Goal: Transaction & Acquisition: Obtain resource

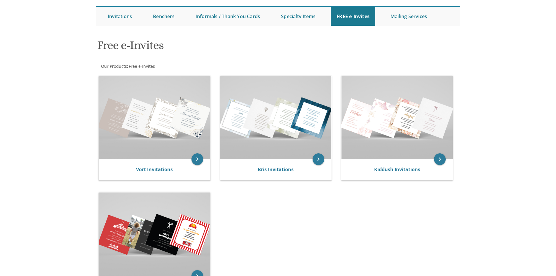
scroll to position [58, 0]
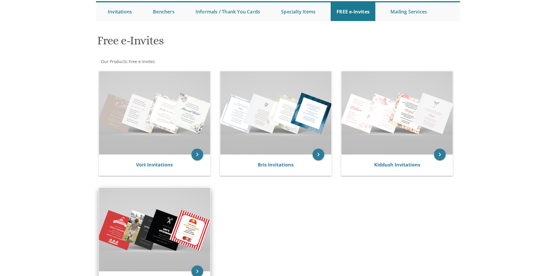
click at [171, 234] on img at bounding box center [154, 229] width 111 height 83
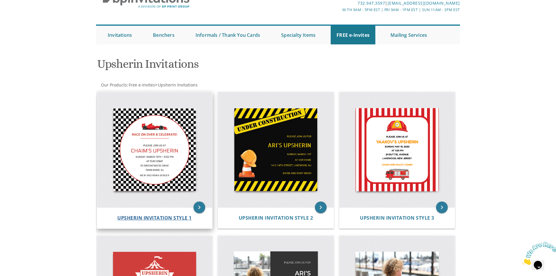
scroll to position [88, 0]
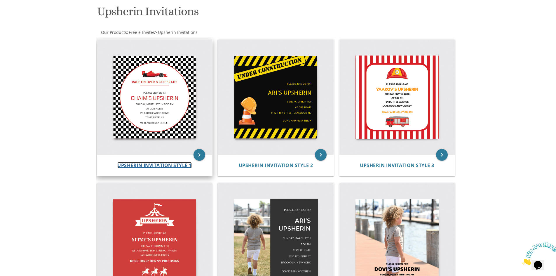
click at [156, 165] on span "Upsherin Invitation Style 1" at bounding box center [154, 165] width 74 height 6
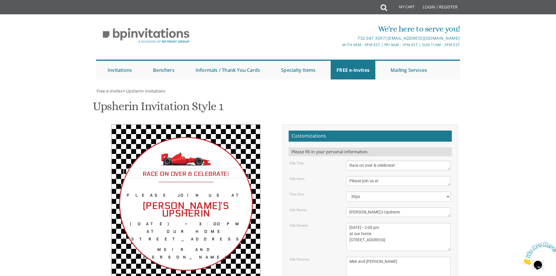
drag, startPoint x: 406, startPoint y: 166, endPoint x: 258, endPoint y: 161, distance: 148.3
click at [258, 161] on div "Race on over & celebrate! Please join us at [PERSON_NAME]’s Upsherin [DATE] • 3…" at bounding box center [278, 232] width 368 height 216
type textarea "LUNCH DATE"
click at [398, 210] on textarea "[PERSON_NAME]’s Upsherin" at bounding box center [398, 212] width 104 height 10
drag, startPoint x: 401, startPoint y: 211, endPoint x: 326, endPoint y: 211, distance: 75.6
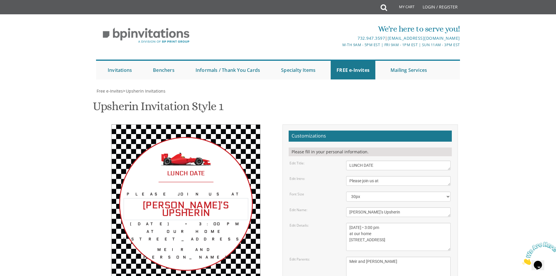
click at [326, 211] on div "Edit Name: [PERSON_NAME]’s Upsherin" at bounding box center [370, 212] width 170 height 10
type textarea "[PERSON_NAME] [PERSON_NAME] Lunch"
drag, startPoint x: 410, startPoint y: 228, endPoint x: 254, endPoint y: 225, distance: 155.8
click at [251, 225] on div "LUNCH DATE Please join us at [PERSON_NAME] [PERSON_NAME] Lunch [DATE] • 3:00 pm…" at bounding box center [278, 232] width 368 height 216
drag, startPoint x: 368, startPoint y: 244, endPoint x: 348, endPoint y: 235, distance: 22.1
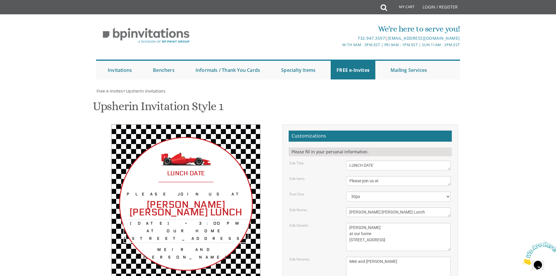
click at [348, 235] on textarea "[DATE] • 3:00 pm at our home [STREET_ADDRESS]" at bounding box center [398, 237] width 104 height 28
type textarea "[PERSON_NAME]"
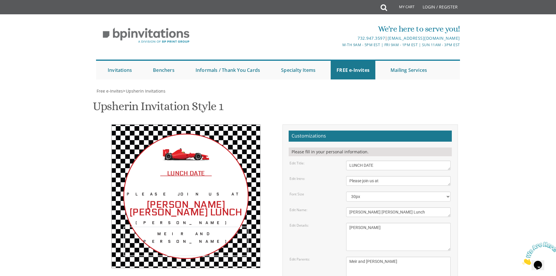
drag, startPoint x: 405, startPoint y: 263, endPoint x: 288, endPoint y: 249, distance: 118.3
click at [289, 249] on form "Customizations Please fill in your personal information. Edit Title: Race on ov…" at bounding box center [370, 230] width 163 height 200
type textarea "Fries over Guys"
click at [397, 225] on textarea "[DATE] • 3:00 pm at our home [STREET_ADDRESS]" at bounding box center [398, 237] width 104 height 28
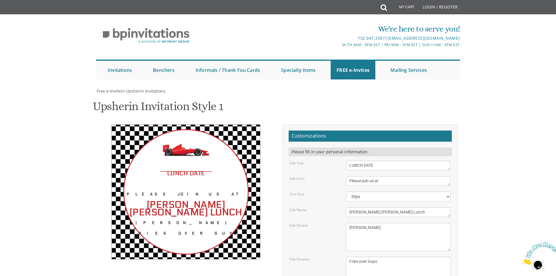
click at [384, 157] on form "Customizations Please fill in your personal information. Edit Title: Race on ov…" at bounding box center [370, 230] width 163 height 200
click at [349, 166] on textarea "Race on over & celebrate!" at bounding box center [398, 165] width 104 height 10
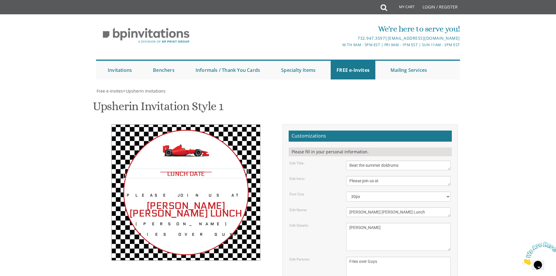
scroll to position [4, 0]
click at [376, 203] on form "Customizations Please fill in your personal information. Edit Title: Race on ov…" at bounding box center [370, 230] width 163 height 200
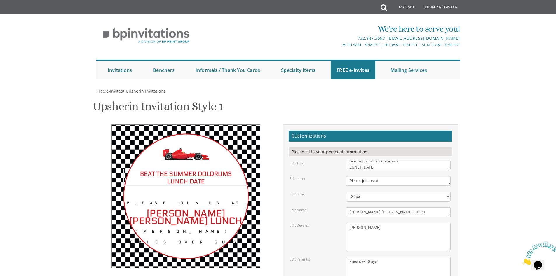
click at [374, 163] on textarea "Race on over & celebrate!" at bounding box center [398, 165] width 104 height 10
click at [387, 183] on textarea "Please join us at" at bounding box center [398, 181] width 104 height 10
click at [377, 169] on textarea "Race on over & celebrate!" at bounding box center [398, 165] width 104 height 10
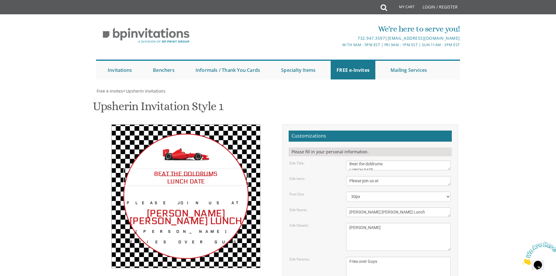
click at [396, 160] on textarea "Race on over & celebrate!" at bounding box center [398, 165] width 104 height 10
type textarea "Beat the doldrums Gain some weight let's do a fun LUNCH DATE"
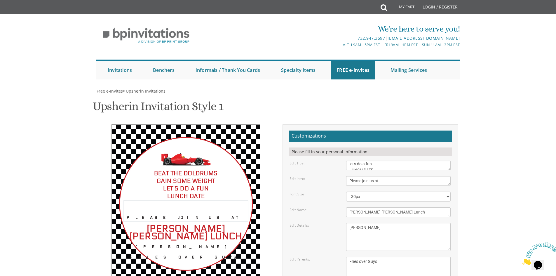
click at [404, 182] on textarea "Please join us at" at bounding box center [398, 181] width 104 height 10
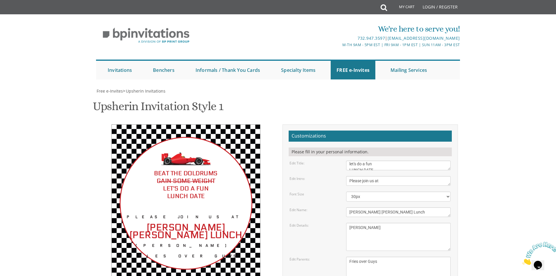
type input "[EMAIL_ADDRESS][DOMAIN_NAME]"
click at [368, 223] on textarea "[DATE] • 3:00 pm at our home [STREET_ADDRESS]" at bounding box center [398, 237] width 104 height 28
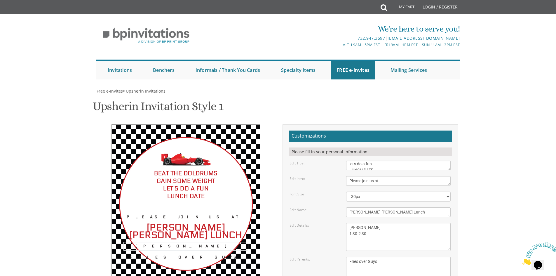
scroll to position [88, 0]
type textarea "[PERSON_NAME] 1:30-2:30"
click at [411, 256] on textarea "Meir and [PERSON_NAME]" at bounding box center [398, 267] width 104 height 22
